Goal: Information Seeking & Learning: Learn about a topic

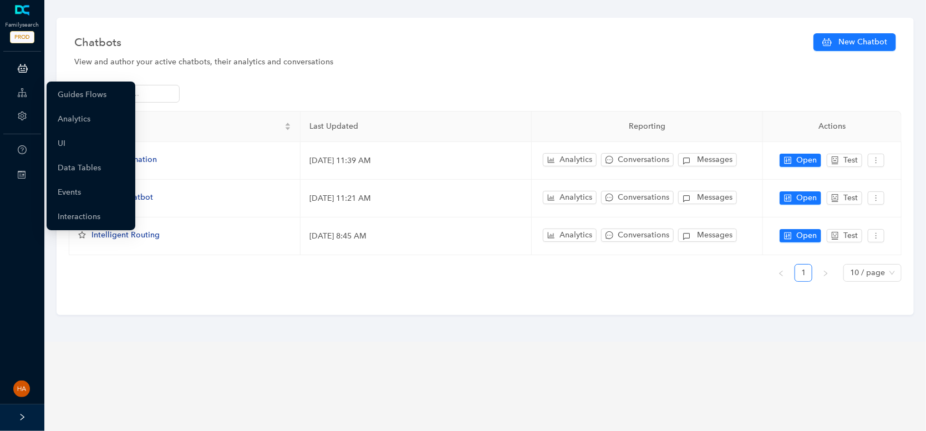
click at [19, 96] on icon at bounding box center [22, 93] width 9 height 22
click at [62, 95] on link "Guides Flows" at bounding box center [82, 95] width 49 height 22
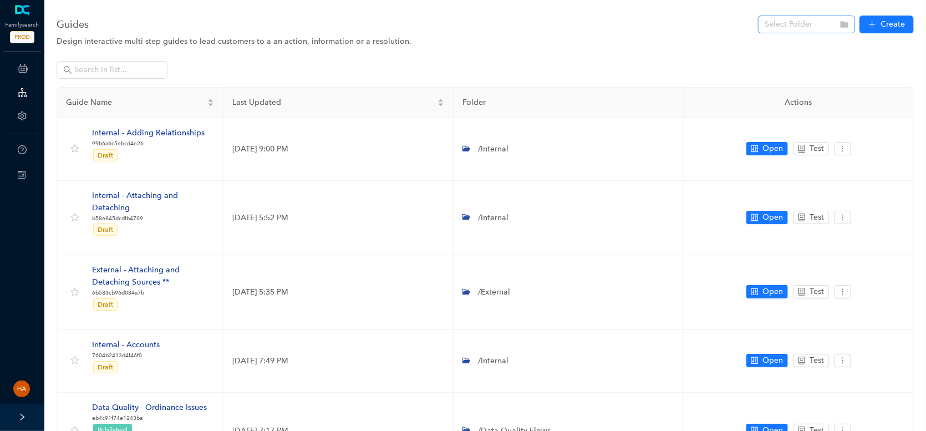
click at [821, 27] on input "search" at bounding box center [803, 24] width 77 height 17
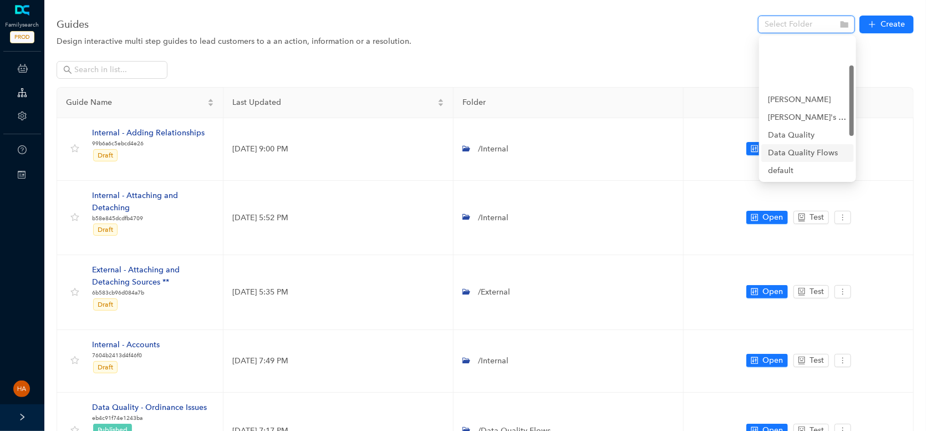
scroll to position [55, 0]
click at [788, 133] on div "External" at bounding box center [807, 133] width 79 height 12
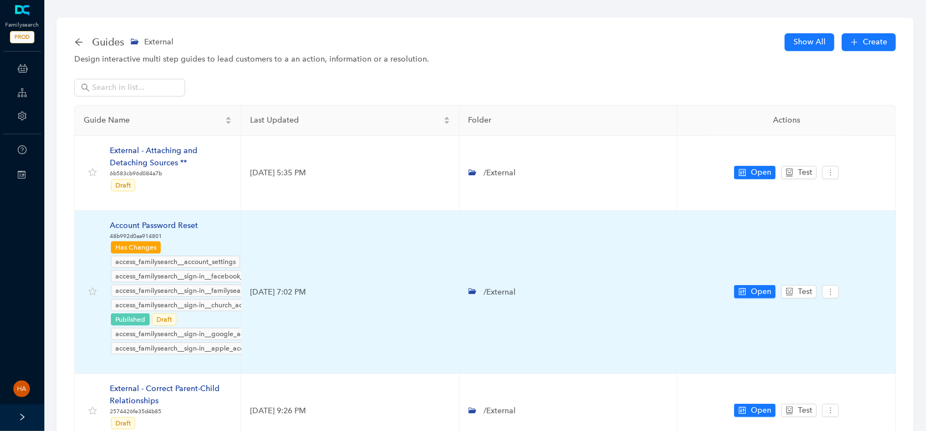
click at [175, 224] on div "Account Password Reset" at bounding box center [197, 226] width 174 height 12
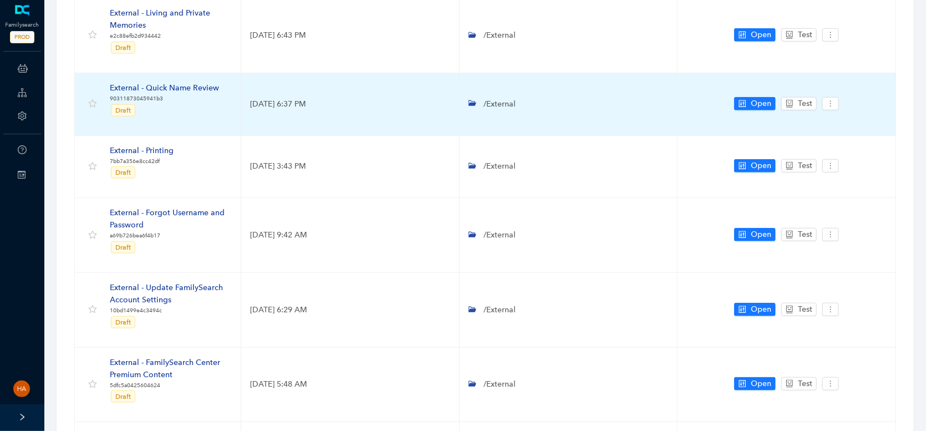
scroll to position [584, 0]
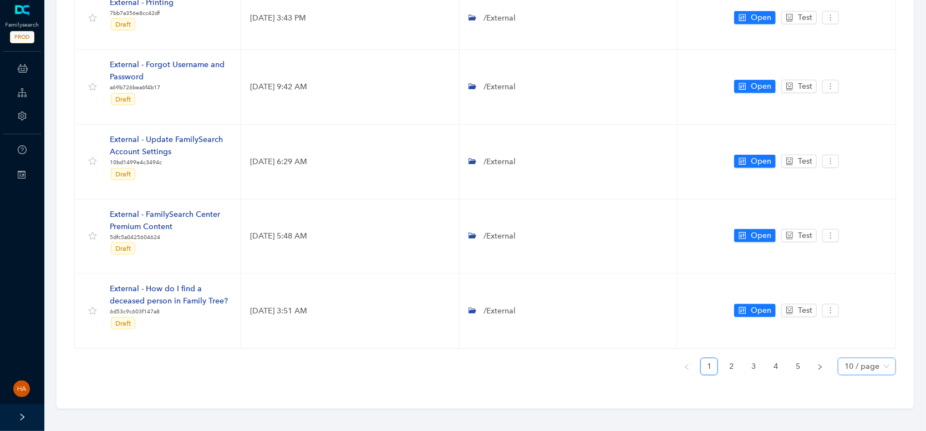
click at [863, 362] on span "10 / page" at bounding box center [867, 366] width 45 height 17
click at [869, 338] on div "30 / page" at bounding box center [867, 344] width 40 height 12
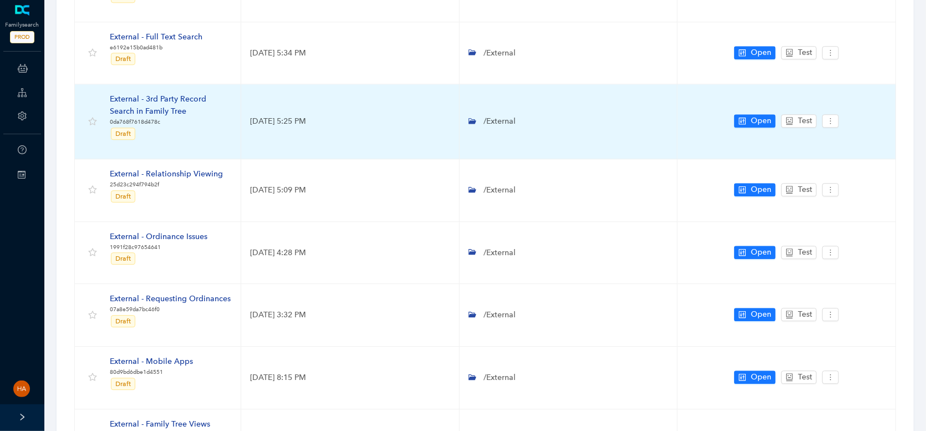
scroll to position [1471, 0]
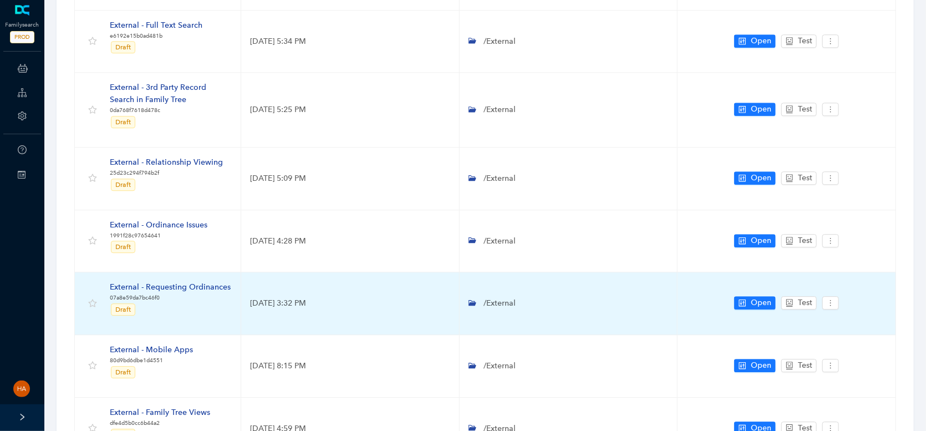
click at [188, 281] on div "External - Requesting Ordinances" at bounding box center [170, 287] width 121 height 12
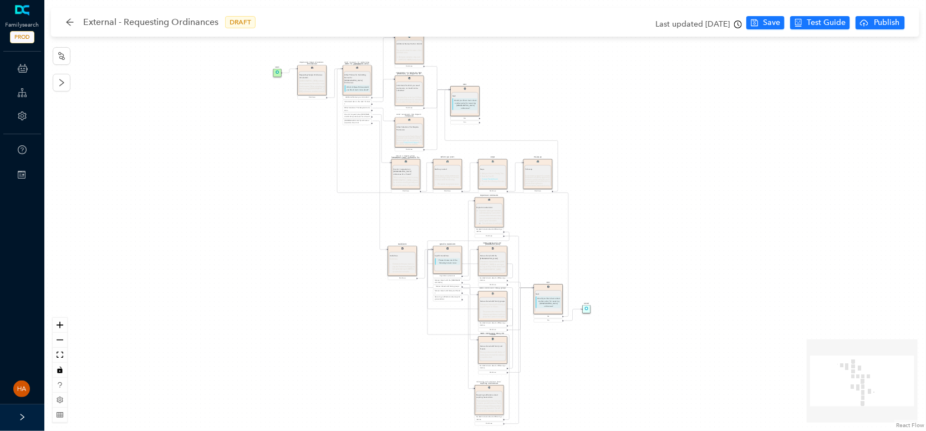
drag, startPoint x: 313, startPoint y: 192, endPoint x: 261, endPoint y: 206, distance: 54.6
click at [261, 206] on div "Next Next Would you like to learn about another policy for reserving temple ord…" at bounding box center [485, 215] width 882 height 431
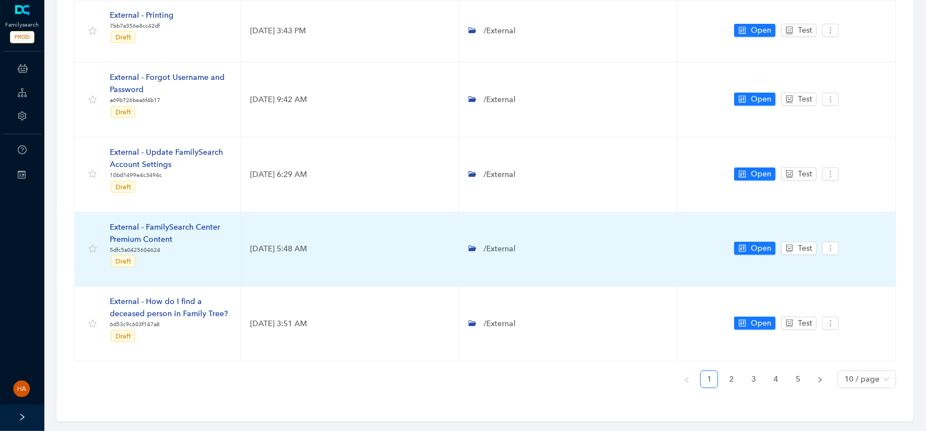
scroll to position [584, 0]
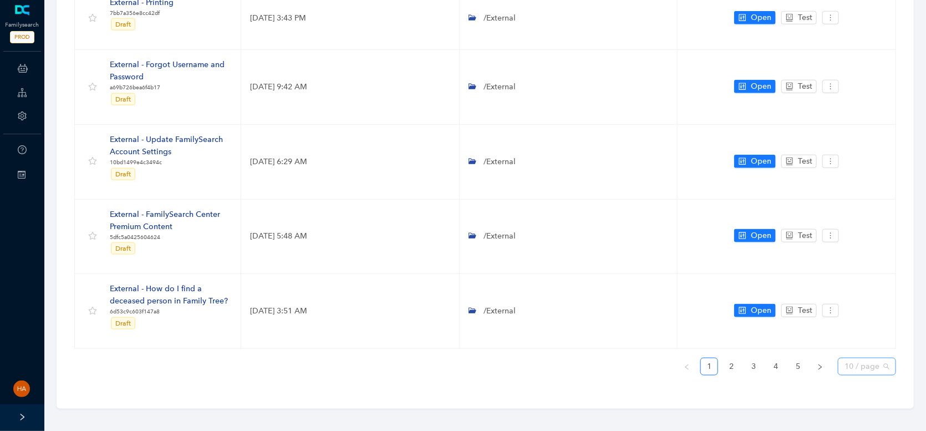
click at [857, 363] on span "10 / page" at bounding box center [867, 366] width 45 height 17
click at [850, 341] on div "30 / page" at bounding box center [867, 344] width 40 height 12
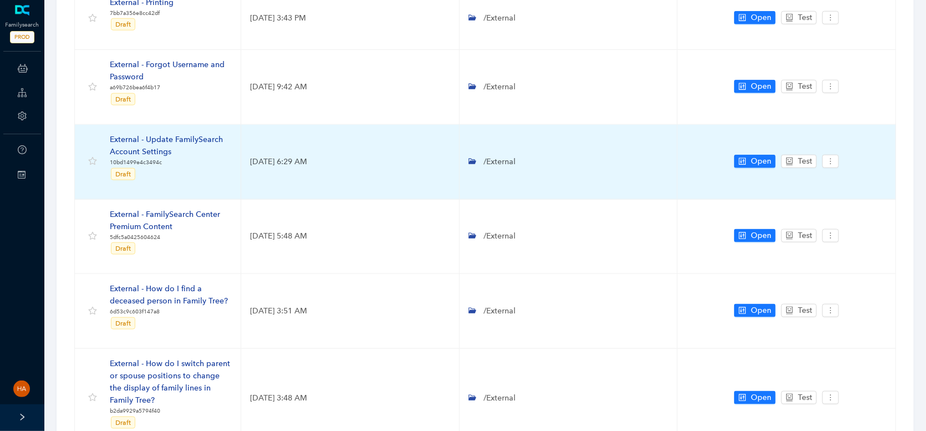
click at [184, 138] on div "External - Update FamilySearch Account Settings" at bounding box center [171, 146] width 122 height 24
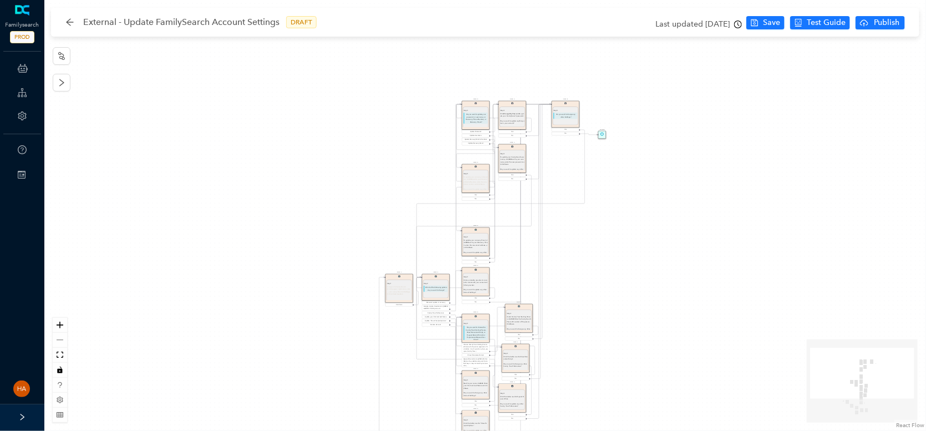
drag, startPoint x: 684, startPoint y: 244, endPoint x: 719, endPoint y: 453, distance: 212.0
click at [719, 430] on html "Familysearch PROD ChatBots & Ticket Automations Guide Account Help Switch Sites…" at bounding box center [463, 215] width 926 height 431
click at [75, 22] on div "External - Update FamilySearch Account Settings DRAFT" at bounding box center [196, 22] width 262 height 18
click at [70, 22] on icon "arrow-left" at bounding box center [69, 21] width 7 height 7
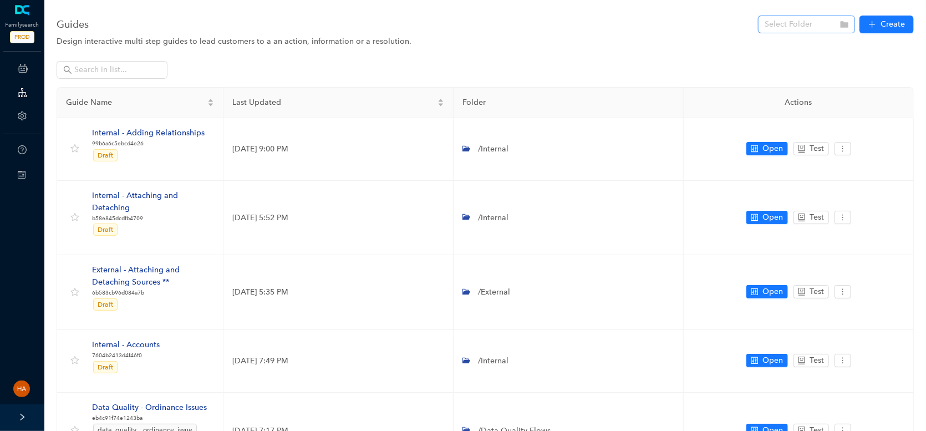
click at [784, 28] on input "search" at bounding box center [803, 24] width 77 height 17
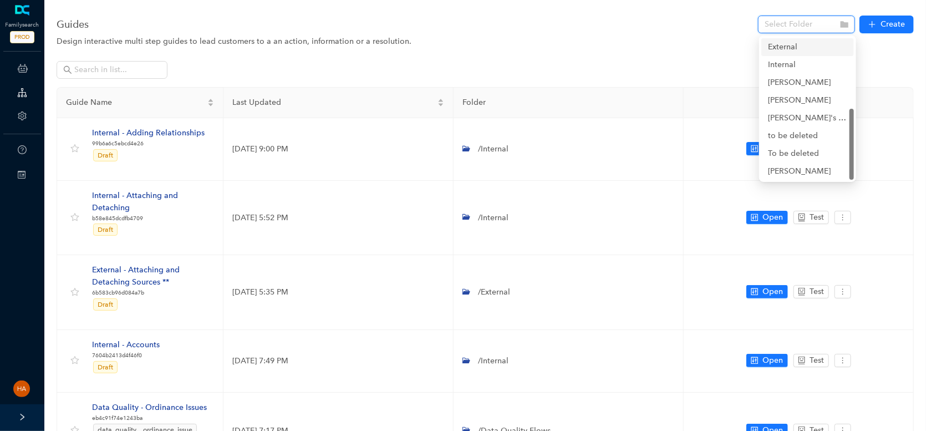
click at [779, 51] on div "External" at bounding box center [807, 47] width 79 height 12
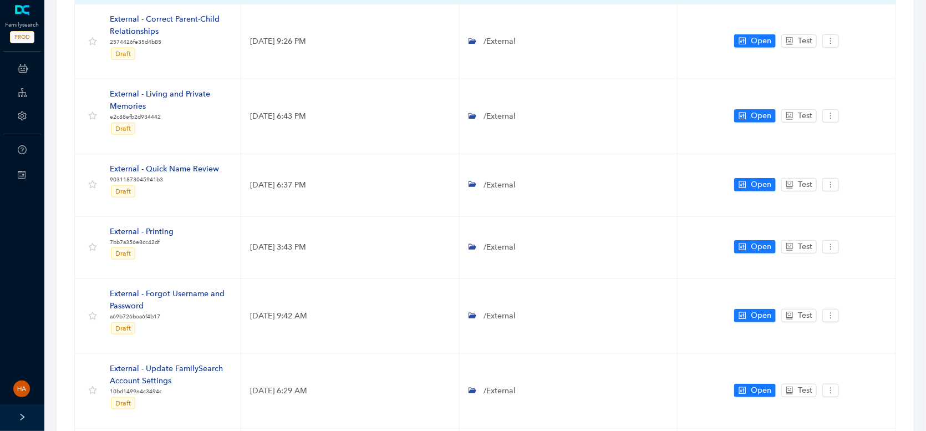
scroll to position [444, 0]
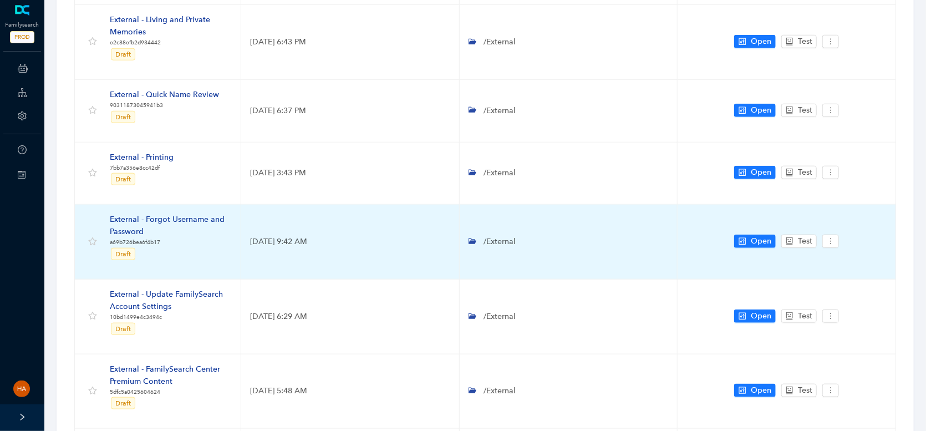
click at [161, 217] on div "External - Forgot Username and Password" at bounding box center [171, 226] width 122 height 24
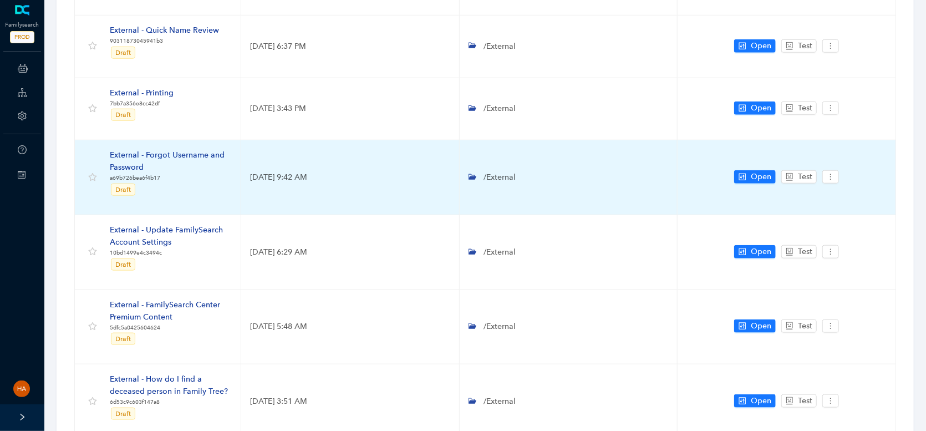
scroll to position [599, 0]
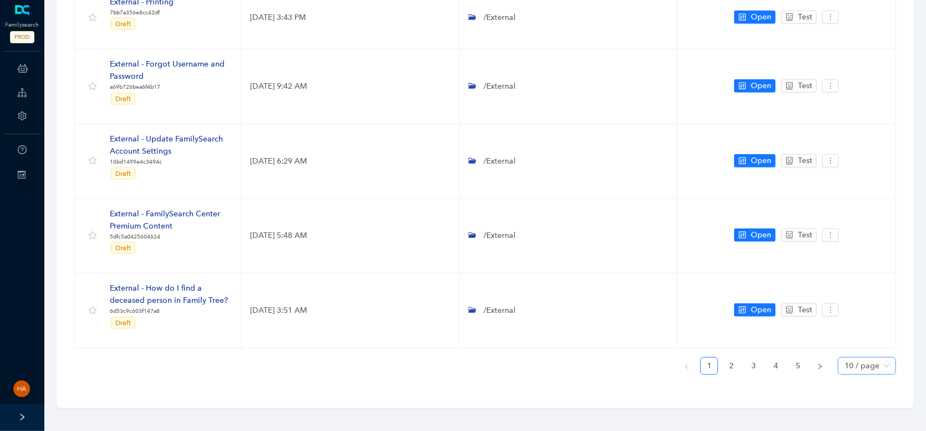
click at [871, 364] on span "10 / page" at bounding box center [867, 366] width 45 height 17
click at [860, 343] on div "30 / page" at bounding box center [867, 344] width 40 height 12
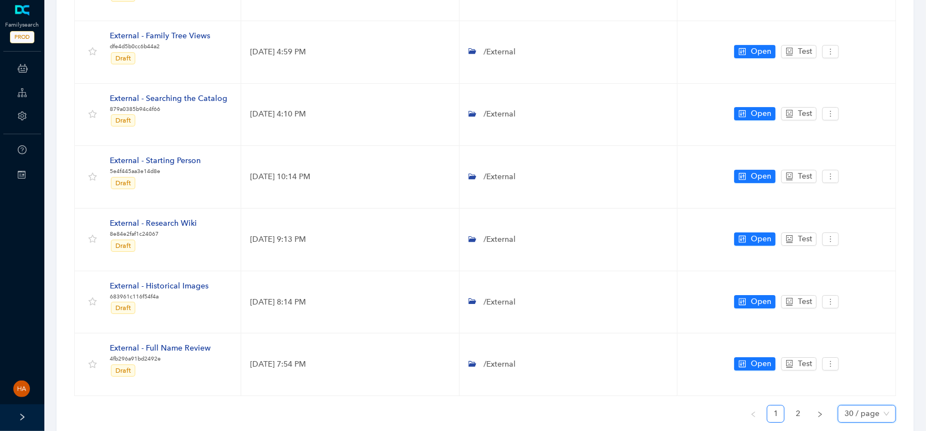
scroll to position [1905, 0]
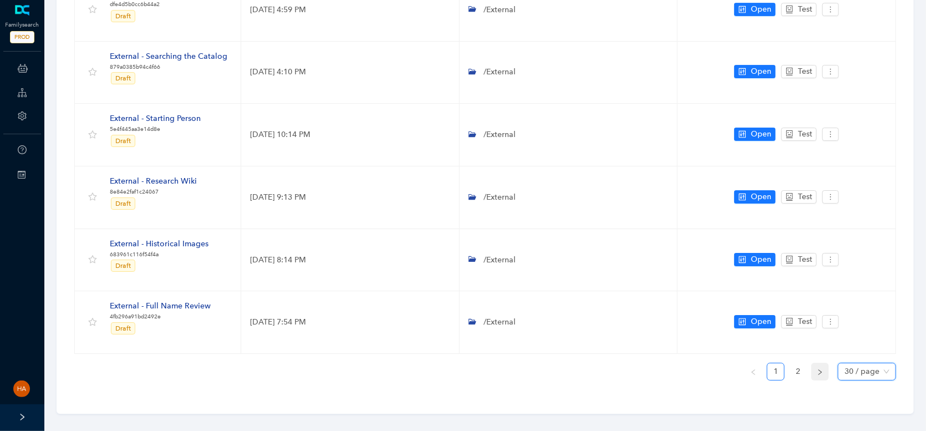
click at [817, 369] on icon "right" at bounding box center [820, 372] width 7 height 7
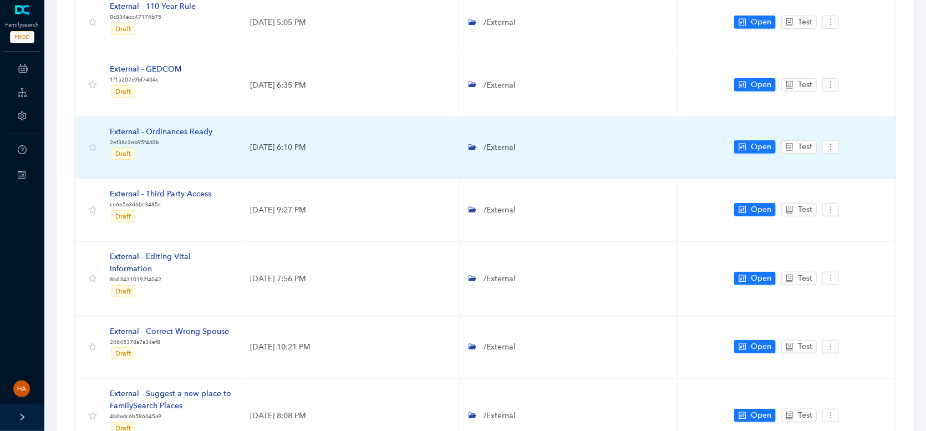
scroll to position [333, 0]
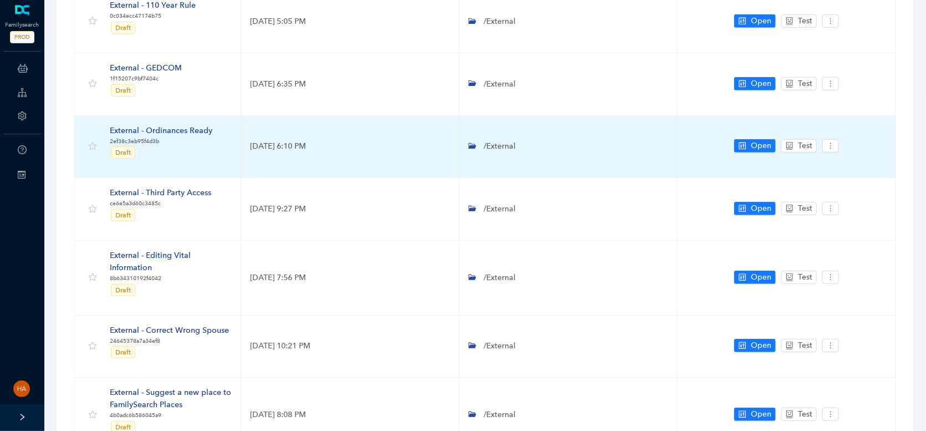
click at [183, 129] on div "External - Ordinances Ready" at bounding box center [161, 131] width 103 height 12
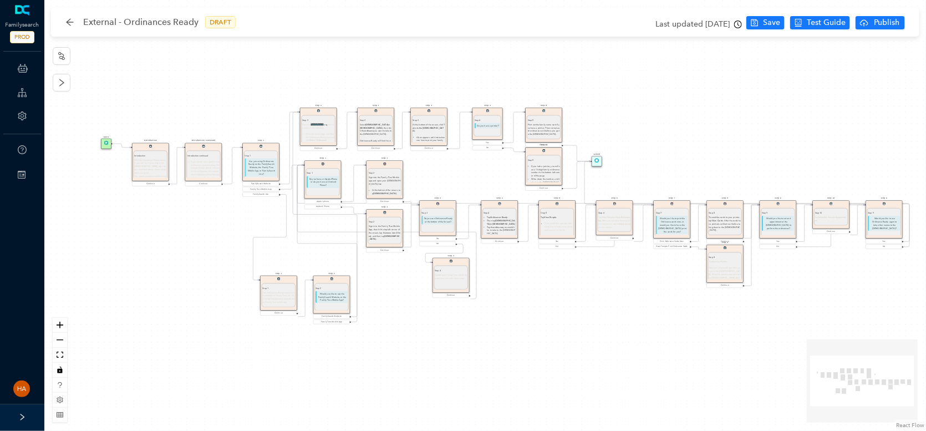
drag, startPoint x: 568, startPoint y: 332, endPoint x: 585, endPoint y: 332, distance: 16.6
click at [585, 332] on div "Start Introduction Introduction With the Ordinances Ready feature, you can be o…" at bounding box center [485, 215] width 882 height 431
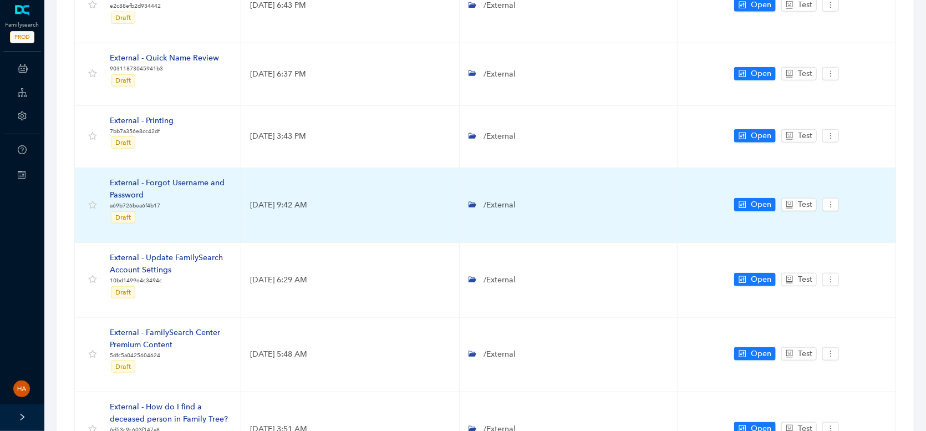
scroll to position [584, 0]
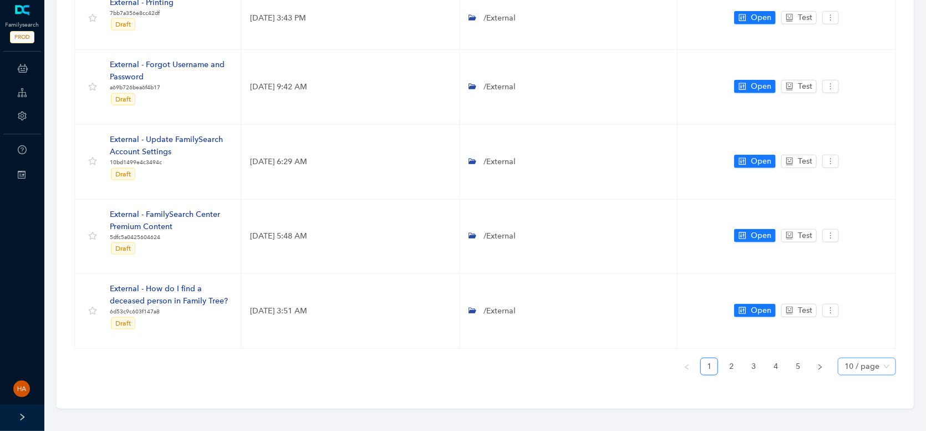
click at [850, 365] on span "10 / page" at bounding box center [867, 366] width 45 height 17
click at [859, 342] on div "30 / page" at bounding box center [867, 344] width 40 height 12
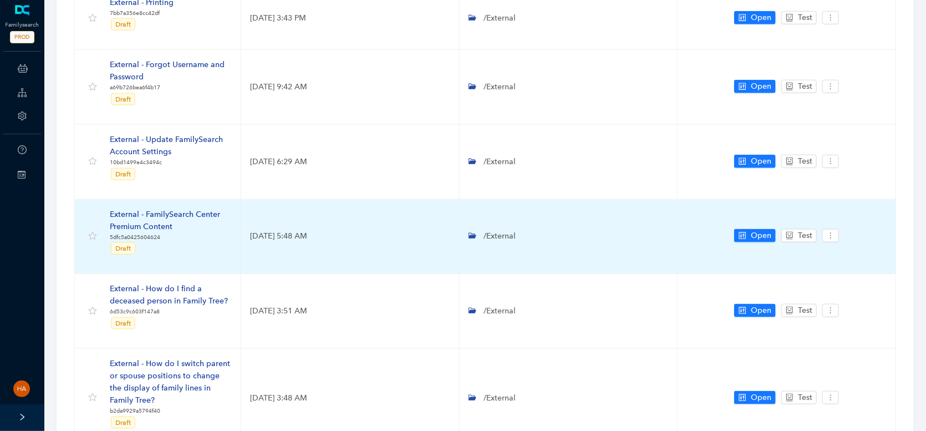
click at [187, 213] on div "External - FamilySearch Center Premium Content" at bounding box center [171, 221] width 122 height 24
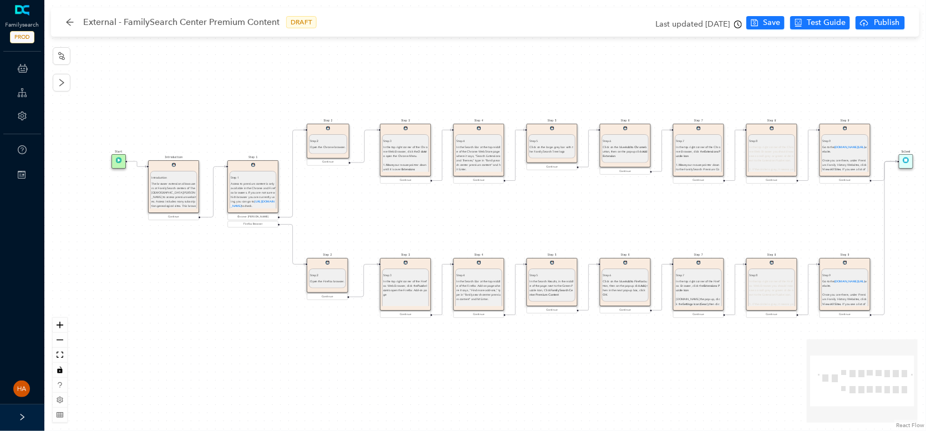
drag, startPoint x: 189, startPoint y: 332, endPoint x: 216, endPoint y: 337, distance: 27.7
click at [216, 337] on div "Step 9 Step 9 Go to the [DOMAIN_NAME][URL] website. Once you are there, under P…" at bounding box center [485, 215] width 882 height 431
